Goal: Communication & Community: Connect with others

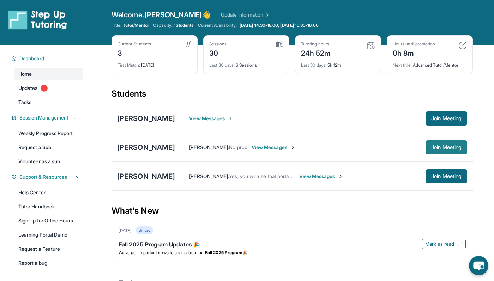
click at [442, 148] on span "Join Meeting" at bounding box center [446, 147] width 30 height 4
click at [51, 85] on link "Updates 1" at bounding box center [48, 88] width 69 height 13
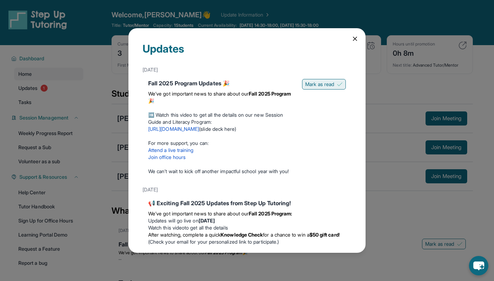
click at [314, 83] on span "Mark as read" at bounding box center [319, 84] width 29 height 7
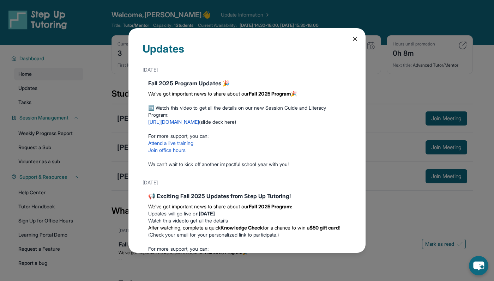
click at [117, 80] on div "Updates September 12th Fall 2025 Program Updates 🎉 We’ve got important news to …" at bounding box center [247, 140] width 494 height 281
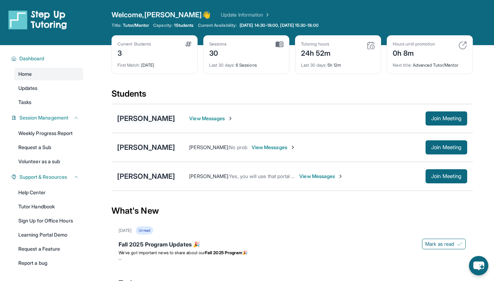
click at [166, 118] on div "[PERSON_NAME]" at bounding box center [146, 119] width 58 height 10
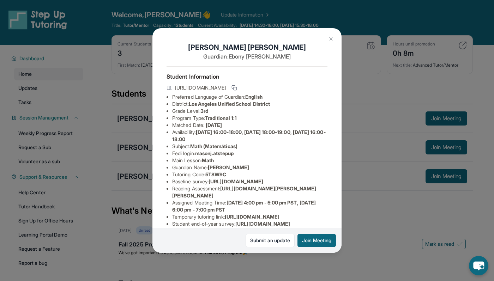
click at [145, 139] on div "Mason Jackson Guardian: Ebony Jackson Student Information https://student-porta…" at bounding box center [247, 140] width 494 height 281
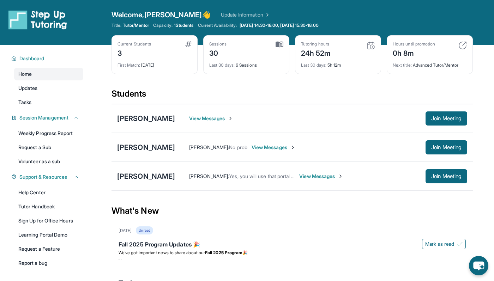
click at [204, 118] on span "View Messages" at bounding box center [211, 118] width 44 height 7
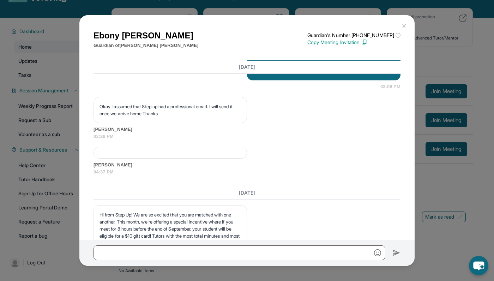
scroll to position [1613, 0]
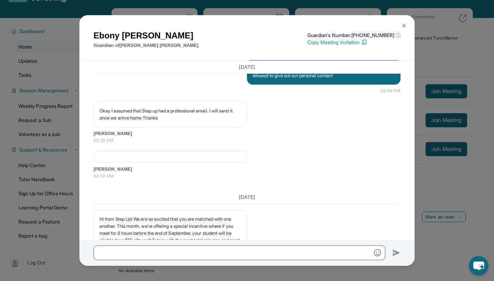
click at [46, 83] on div "Ebony Jackson Guardian of Mason Jackson Guardian's Number: +18144363780 ⓘ This …" at bounding box center [247, 140] width 494 height 281
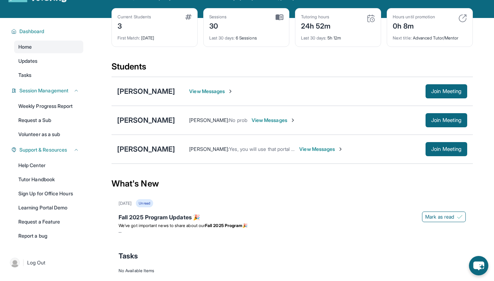
scroll to position [0, 0]
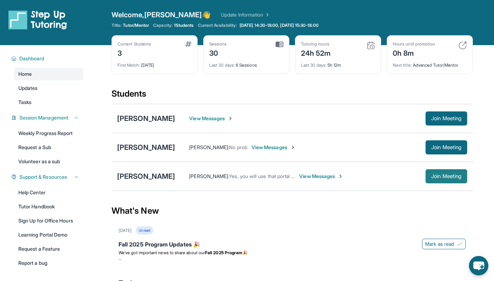
click at [432, 176] on span "Join Meeting" at bounding box center [446, 176] width 30 height 4
